Goal: Check status: Check status

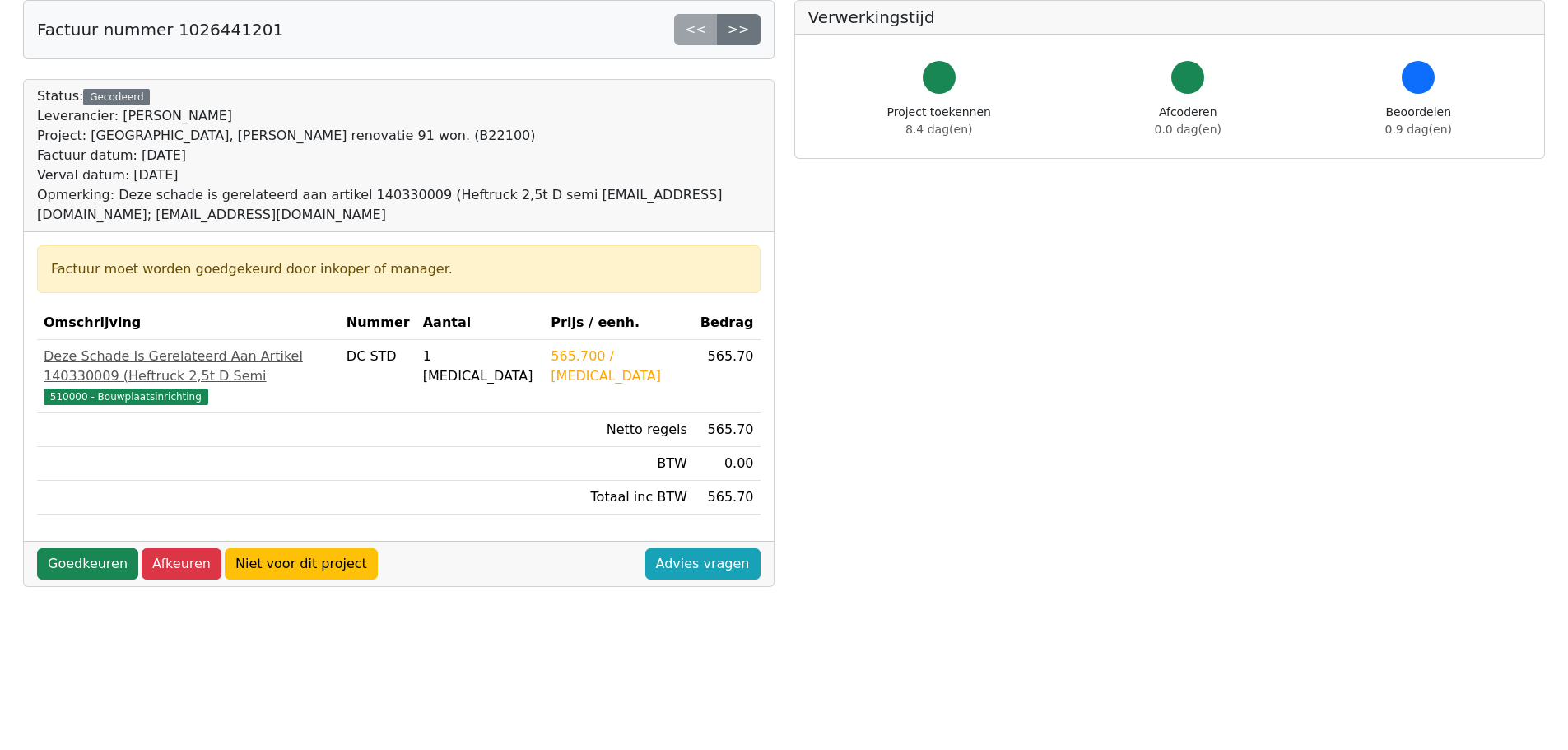
scroll to position [83, 0]
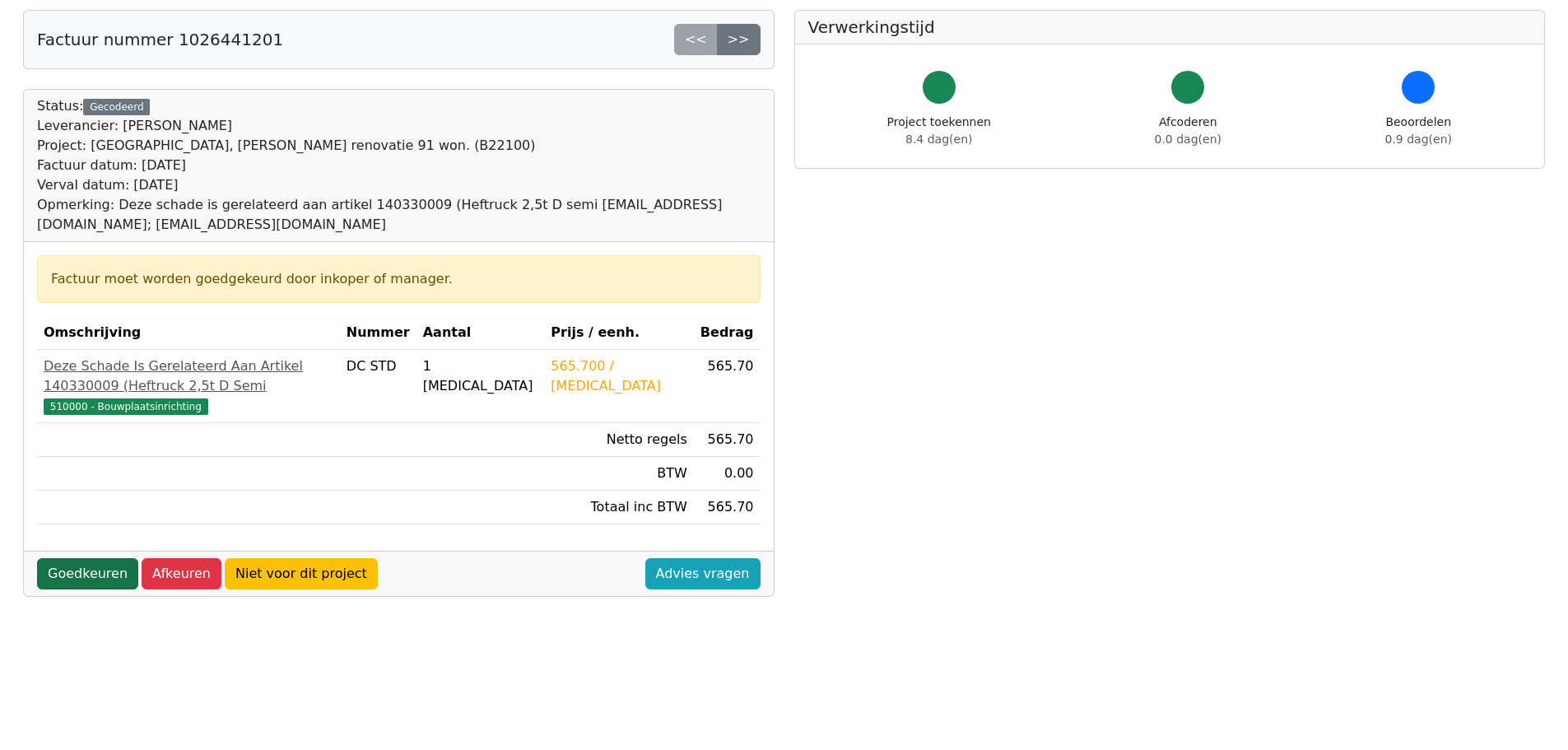
click at [93, 558] on link "Goedkeuren" at bounding box center [87, 574] width 102 height 31
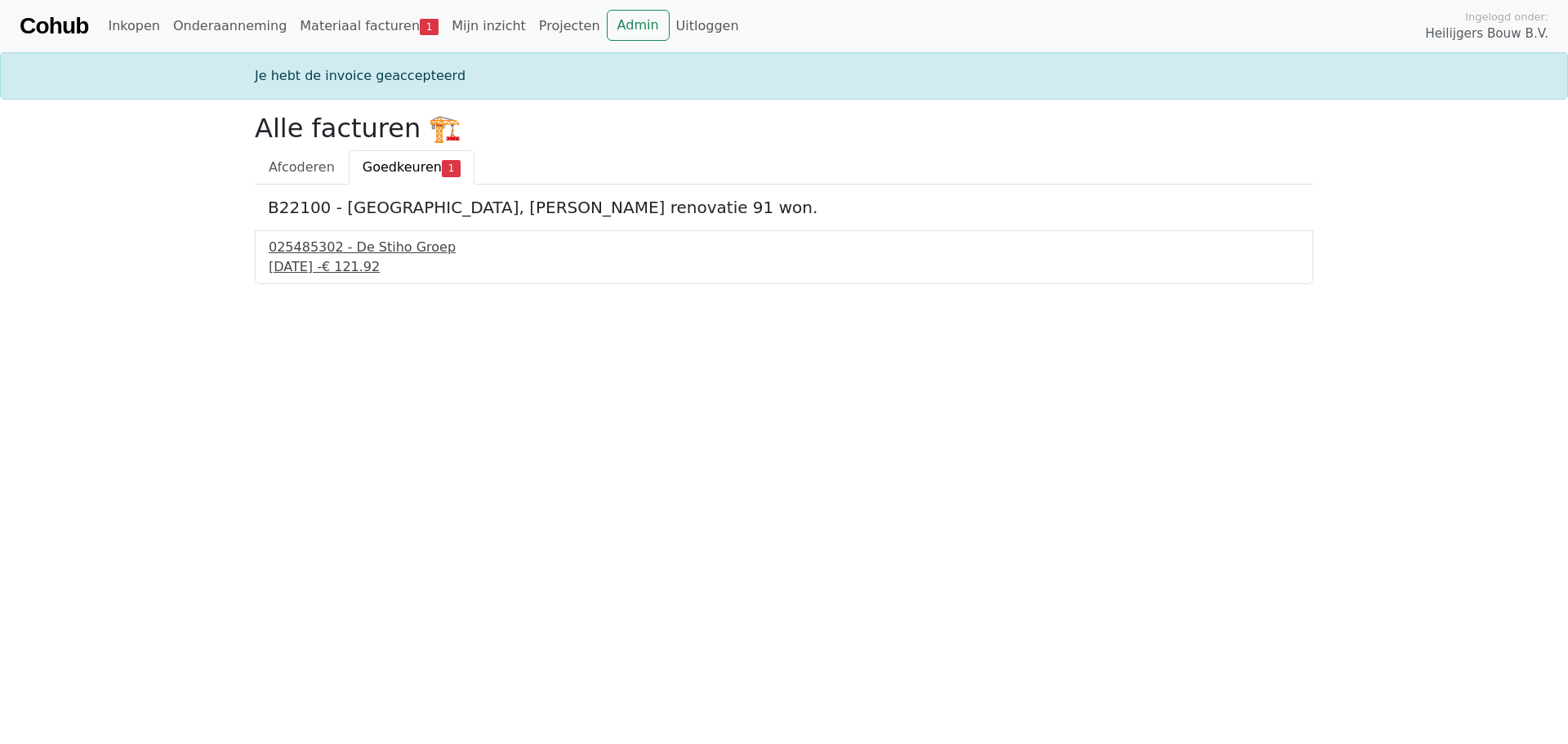
click at [351, 265] on div "30 september 2025 - € 121.92" at bounding box center [784, 267] width 1031 height 20
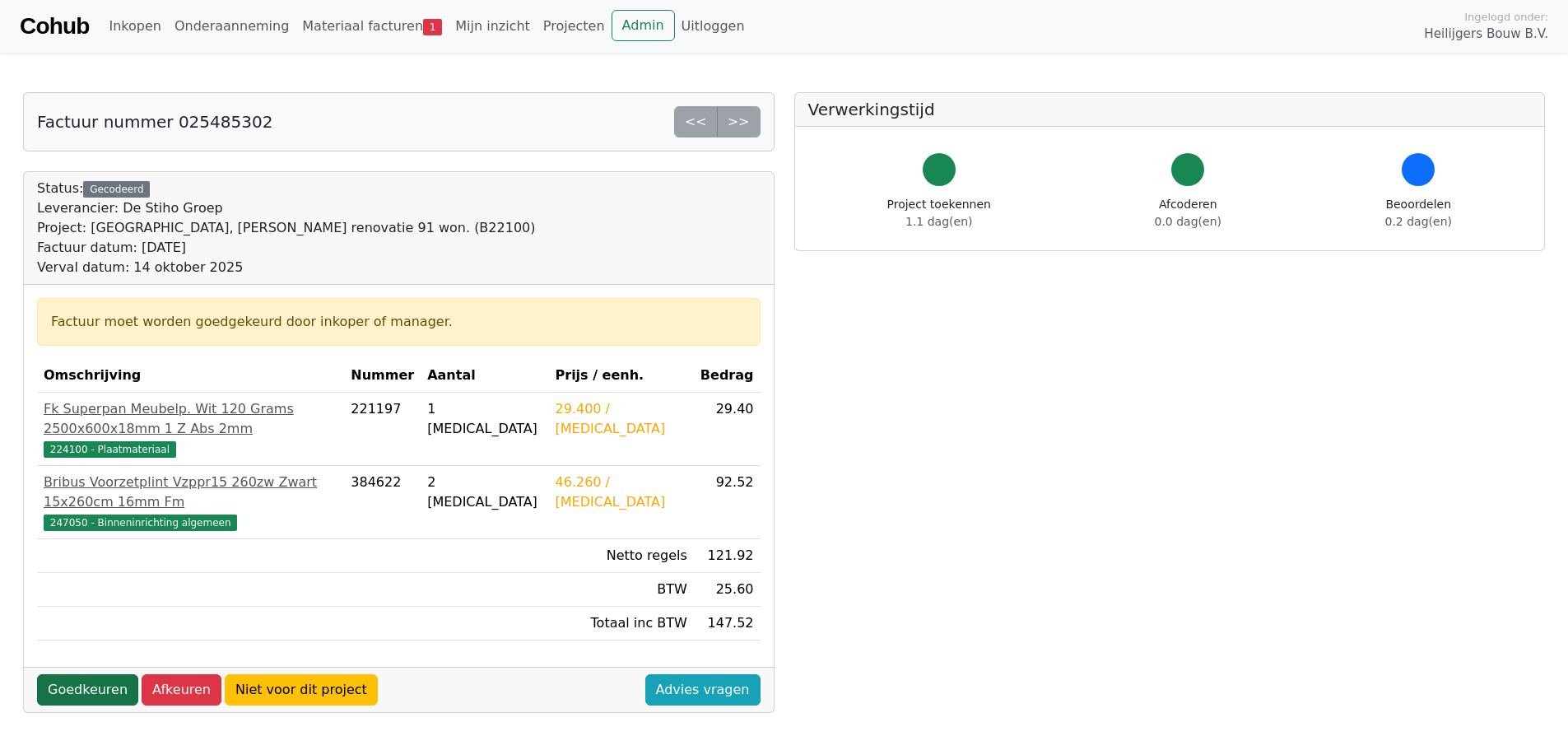
click at [103, 674] on link "Goedkeuren" at bounding box center [87, 690] width 102 height 31
